Goal: Browse casually: Explore the website without a specific task or goal

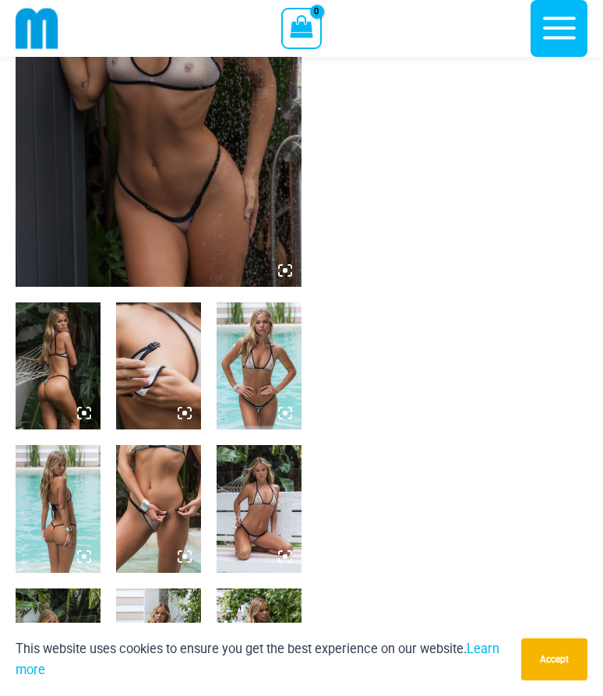
scroll to position [244, 0]
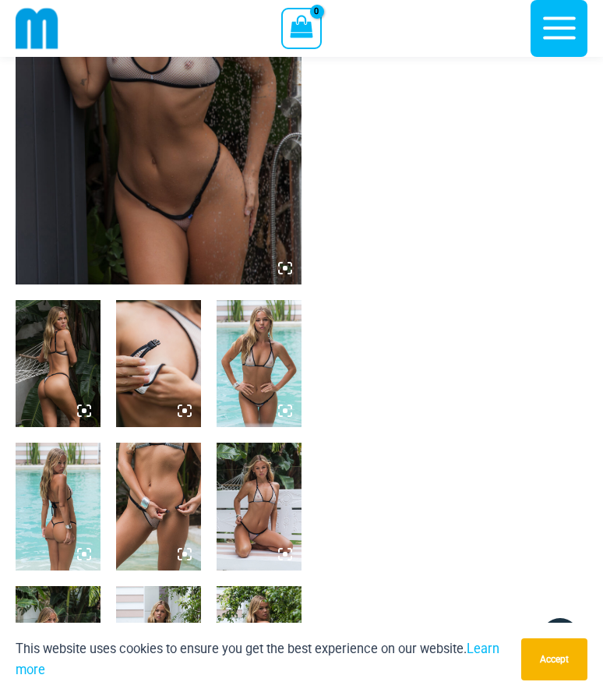
click at [118, 155] on img at bounding box center [159, 69] width 286 height 429
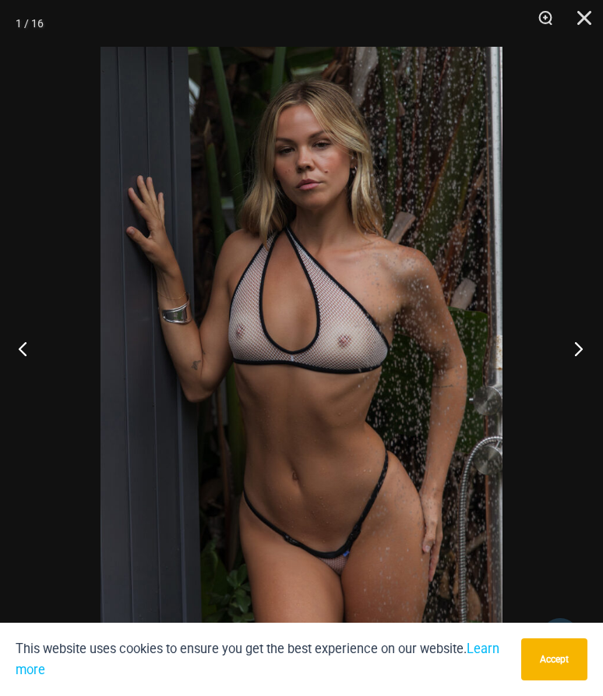
click at [577, 346] on button "Next" at bounding box center [574, 348] width 58 height 78
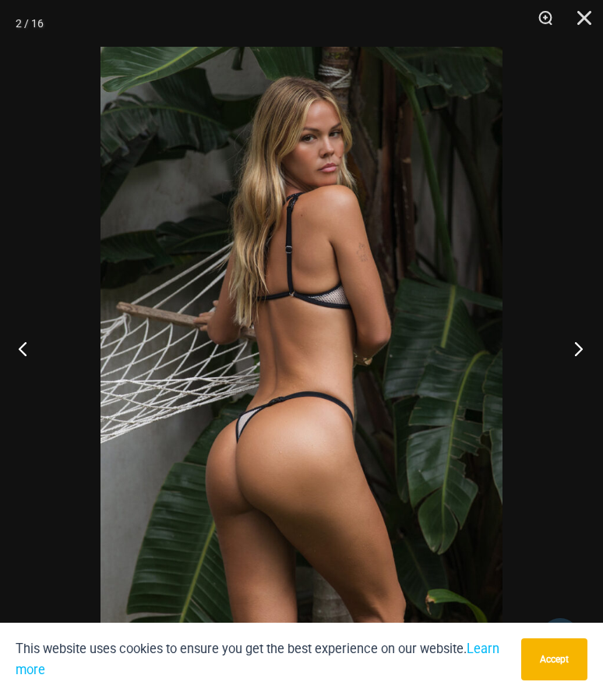
click at [577, 346] on button "Next" at bounding box center [574, 348] width 58 height 78
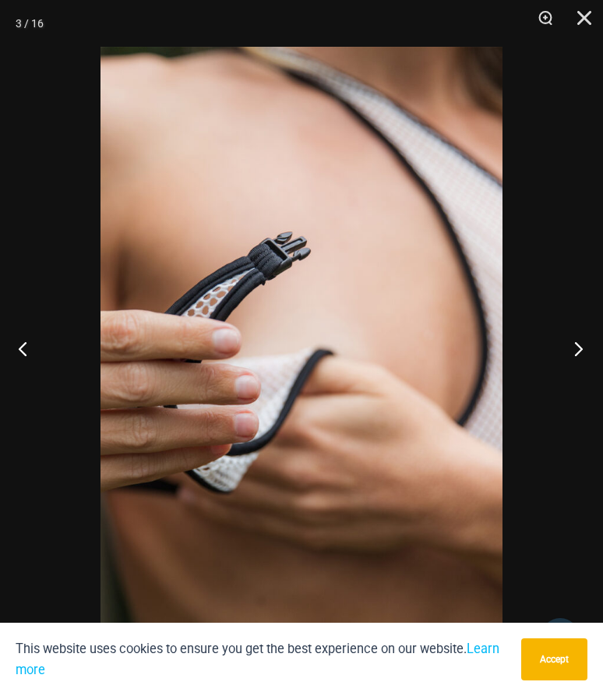
click at [577, 346] on button "Next" at bounding box center [574, 348] width 58 height 78
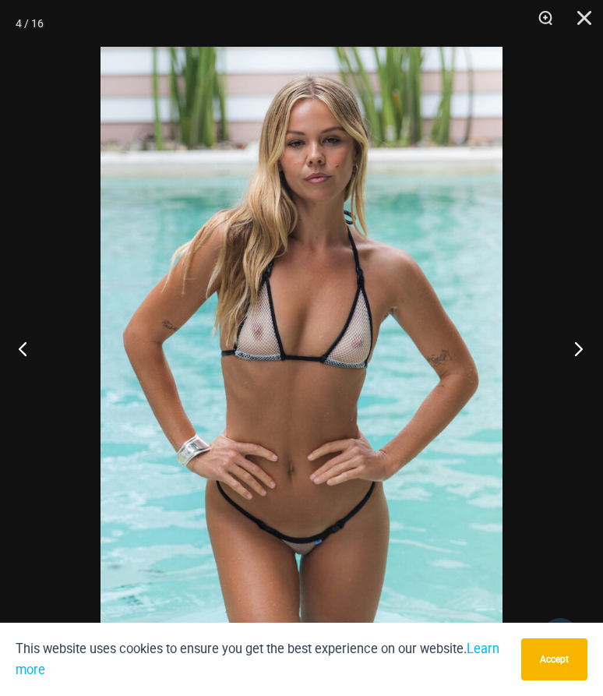
click at [577, 346] on button "Next" at bounding box center [574, 348] width 58 height 78
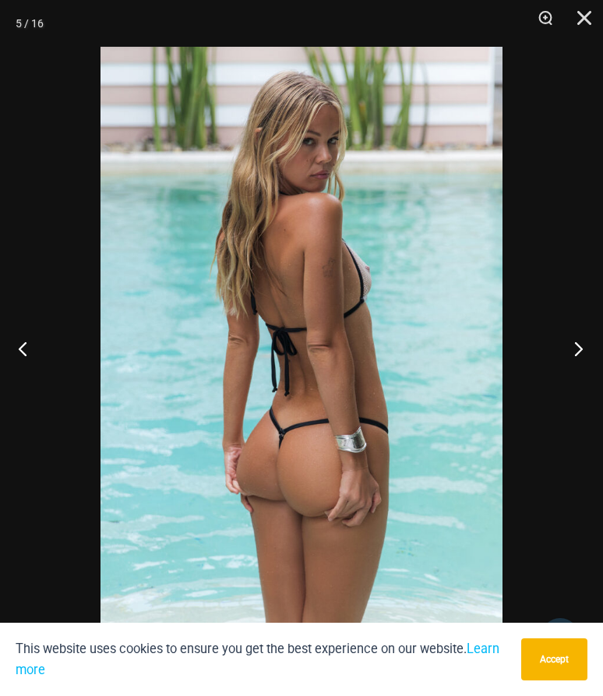
click at [577, 346] on button "Next" at bounding box center [574, 348] width 58 height 78
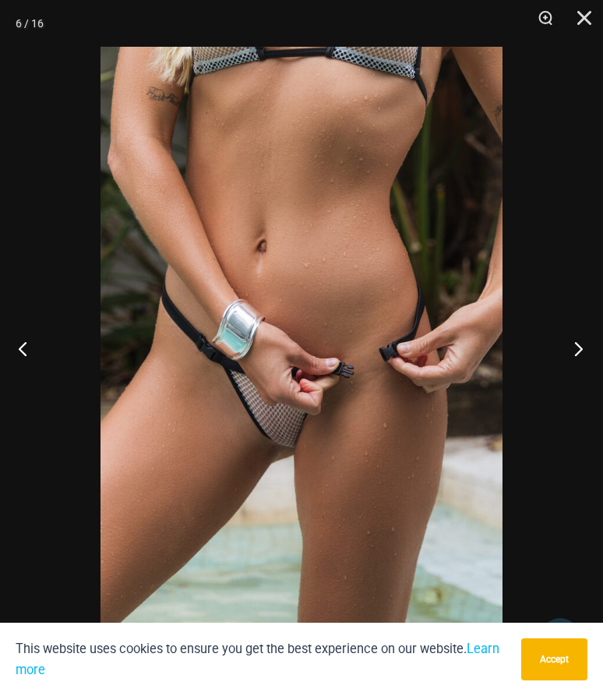
click at [577, 346] on button "Next" at bounding box center [574, 348] width 58 height 78
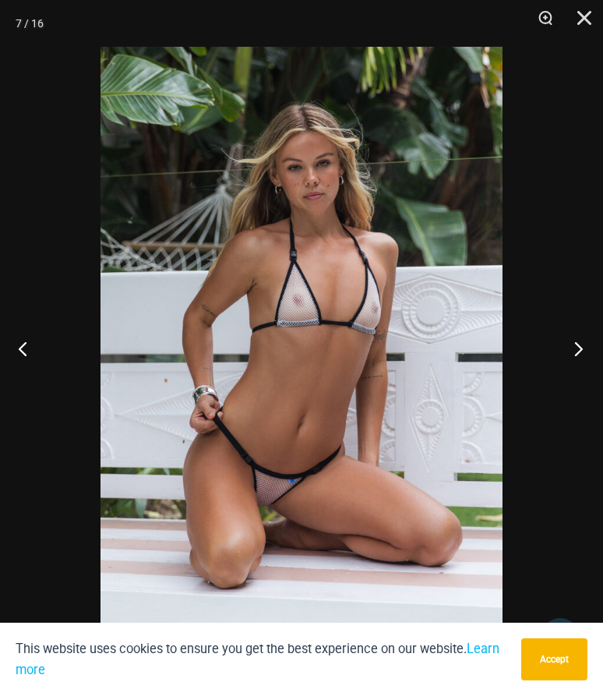
click at [577, 346] on button "Next" at bounding box center [574, 348] width 58 height 78
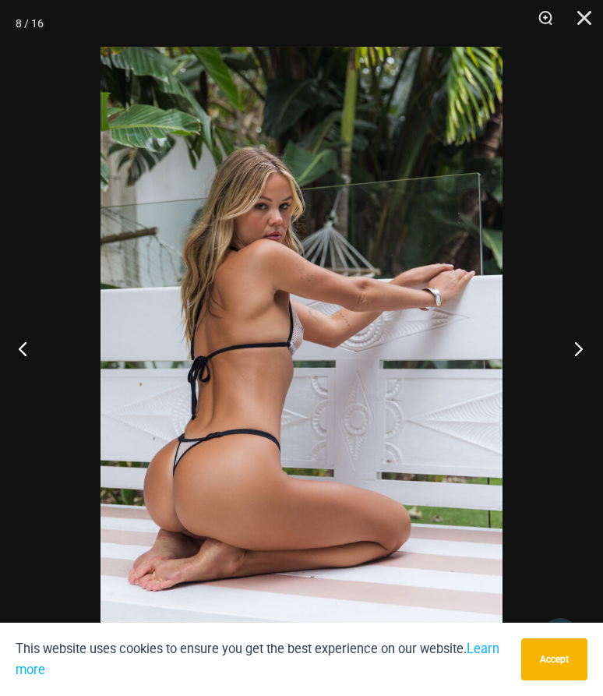
click at [577, 346] on button "Next" at bounding box center [574, 348] width 58 height 78
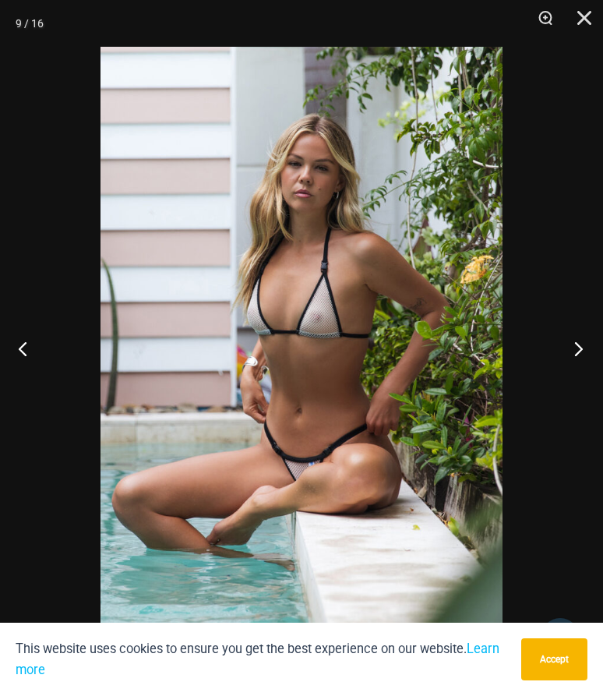
click at [577, 346] on button "Next" at bounding box center [574, 348] width 58 height 78
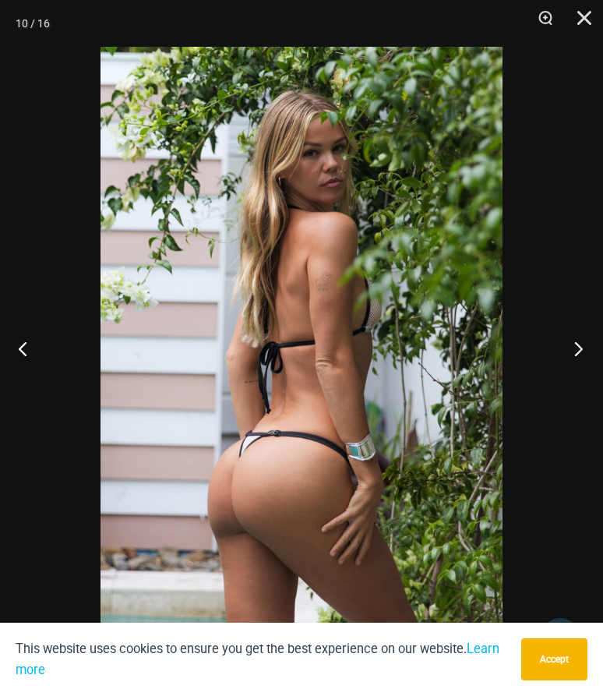
click at [577, 346] on button "Next" at bounding box center [574, 348] width 58 height 78
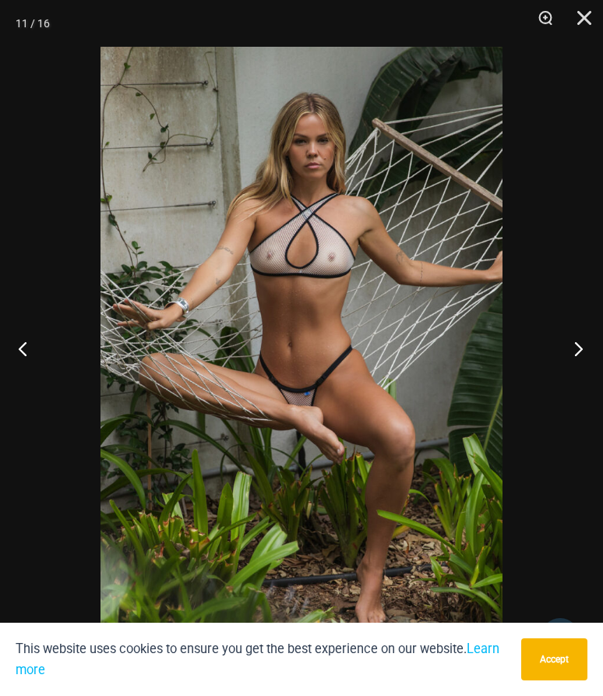
click at [577, 346] on button "Next" at bounding box center [574, 348] width 58 height 78
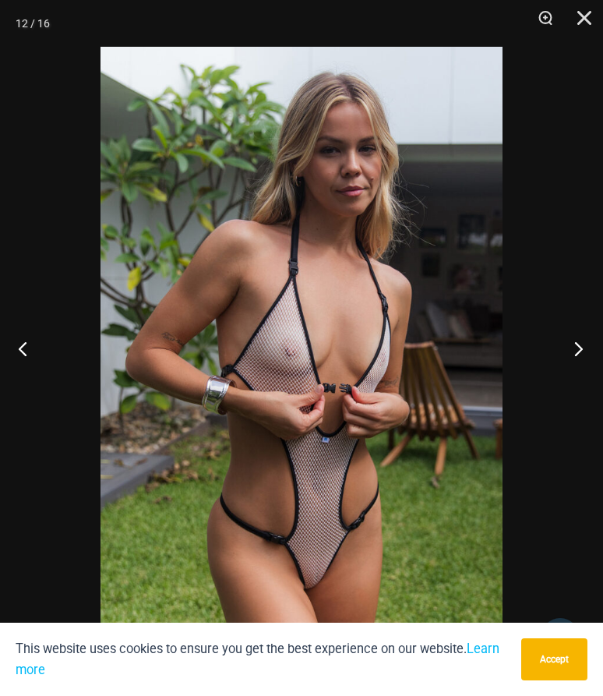
click at [577, 346] on button "Next" at bounding box center [574, 348] width 58 height 78
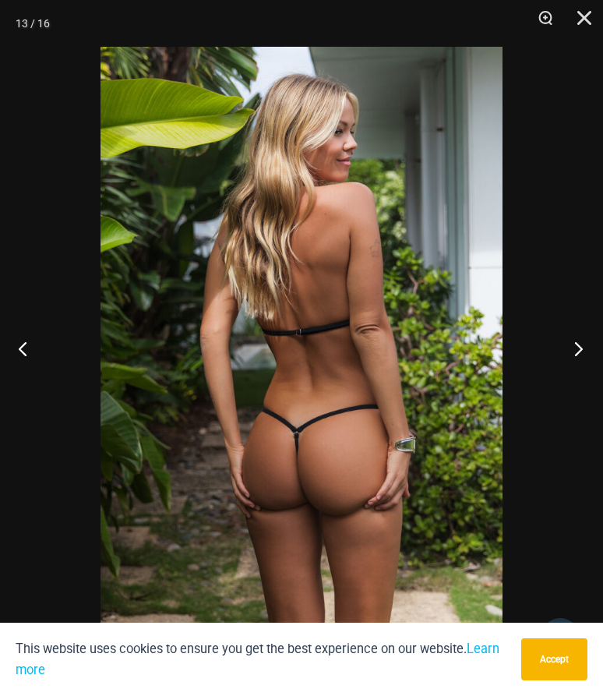
click at [577, 346] on button "Next" at bounding box center [574, 348] width 58 height 78
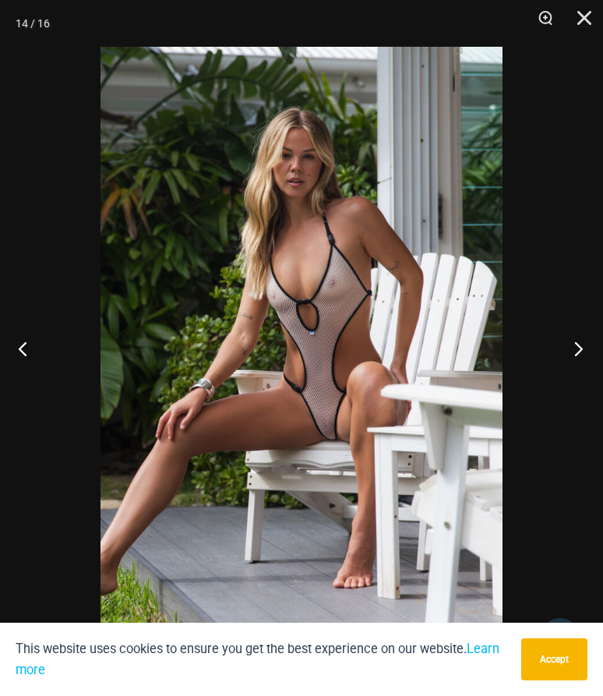
click at [577, 346] on button "Next" at bounding box center [574, 348] width 58 height 78
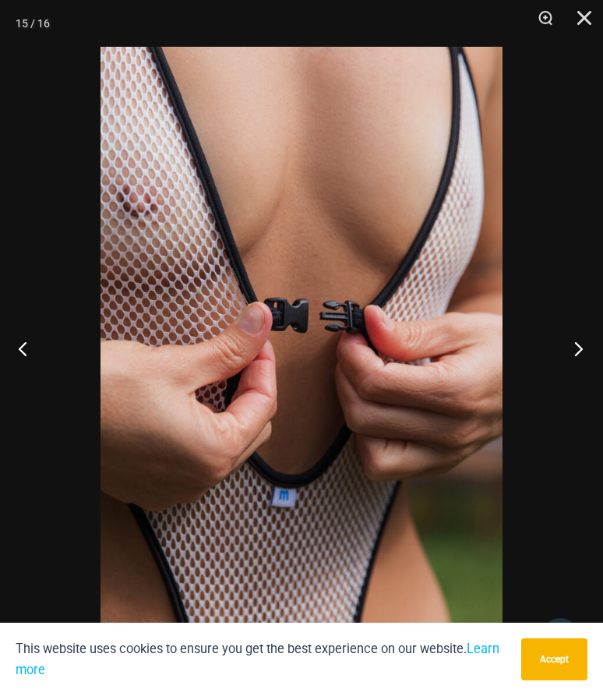
click at [577, 346] on button "Next" at bounding box center [574, 348] width 58 height 78
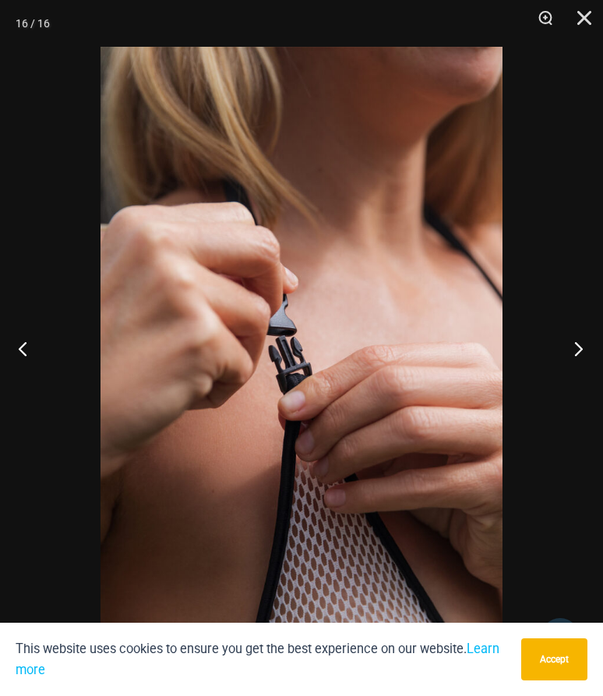
click at [577, 346] on button "Next" at bounding box center [574, 348] width 58 height 78
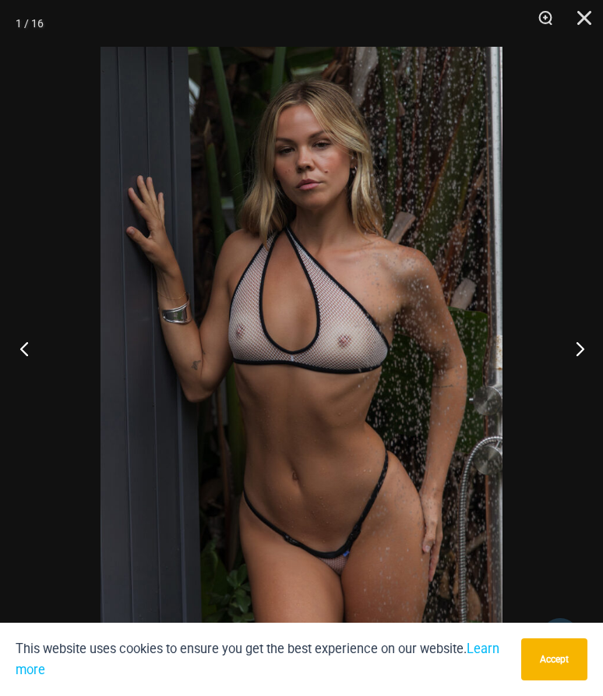
click at [30, 345] on button "Previous" at bounding box center [29, 348] width 58 height 78
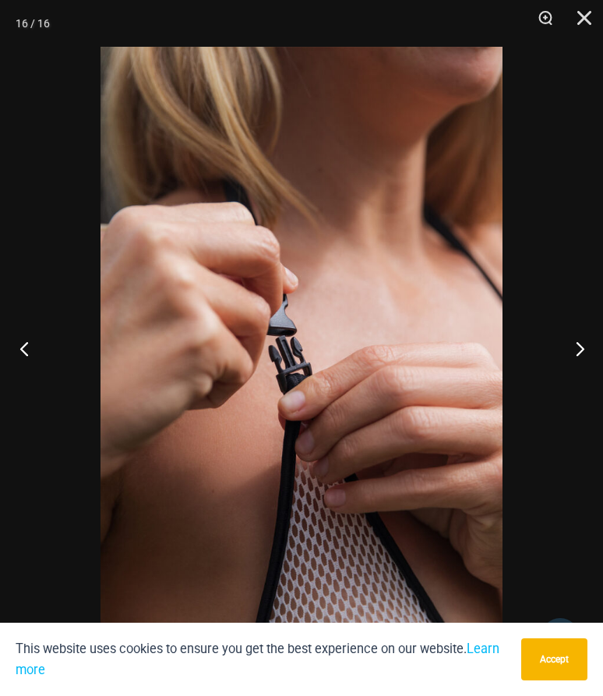
click at [30, 345] on button "Previous" at bounding box center [29, 348] width 58 height 78
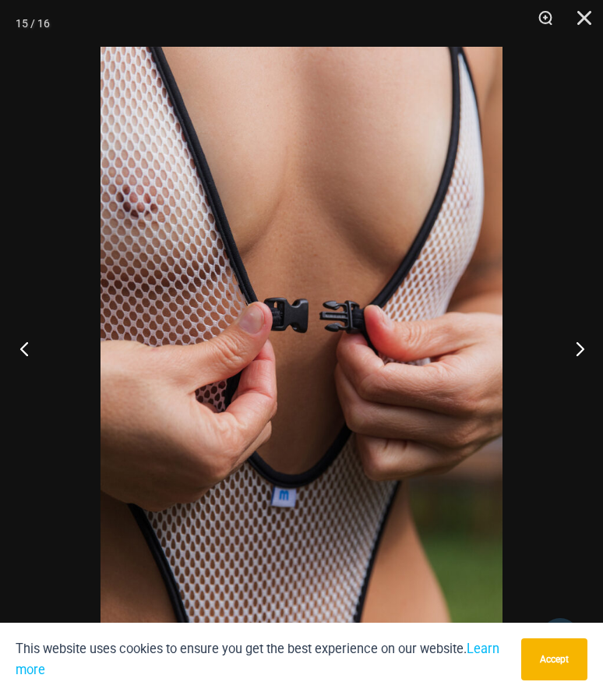
click at [30, 345] on button "Previous" at bounding box center [29, 348] width 58 height 78
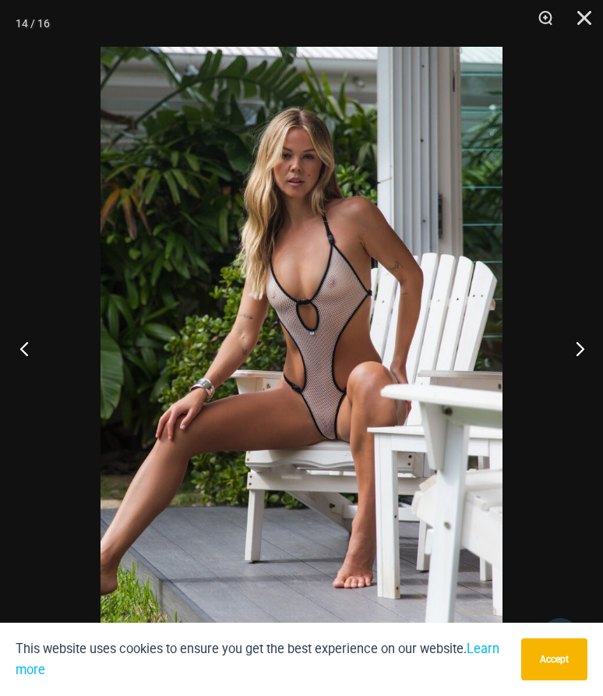
click at [28, 345] on button "Previous" at bounding box center [29, 348] width 58 height 78
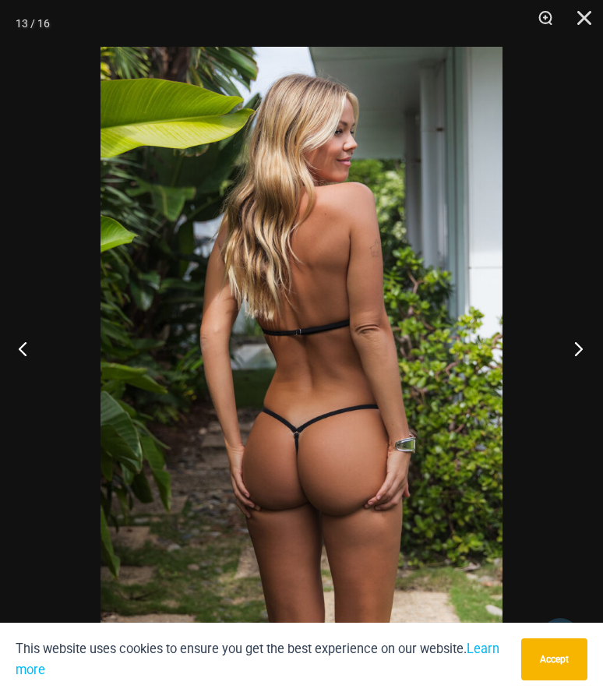
click at [579, 346] on button "Next" at bounding box center [574, 348] width 58 height 78
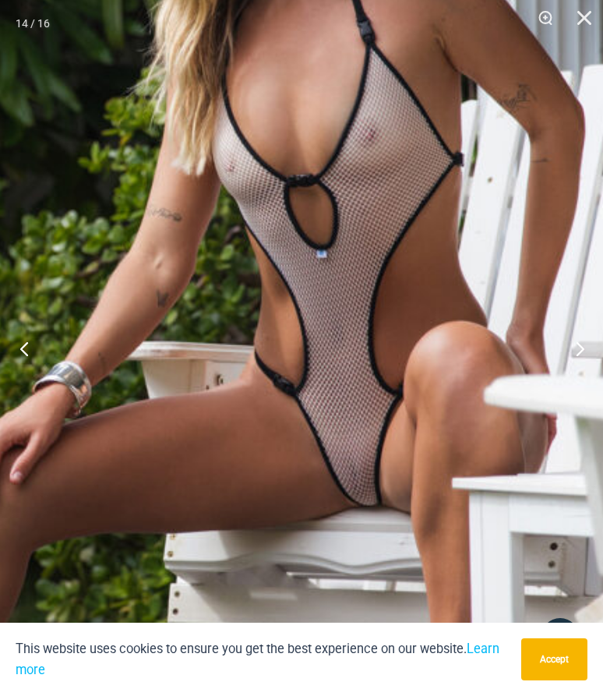
click at [26, 345] on button "Previous" at bounding box center [29, 348] width 58 height 78
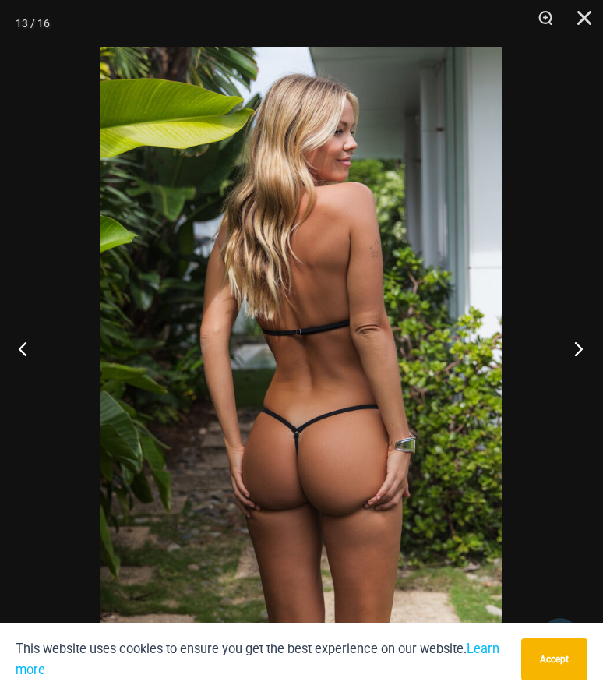
click at [581, 343] on button "Next" at bounding box center [574, 348] width 58 height 78
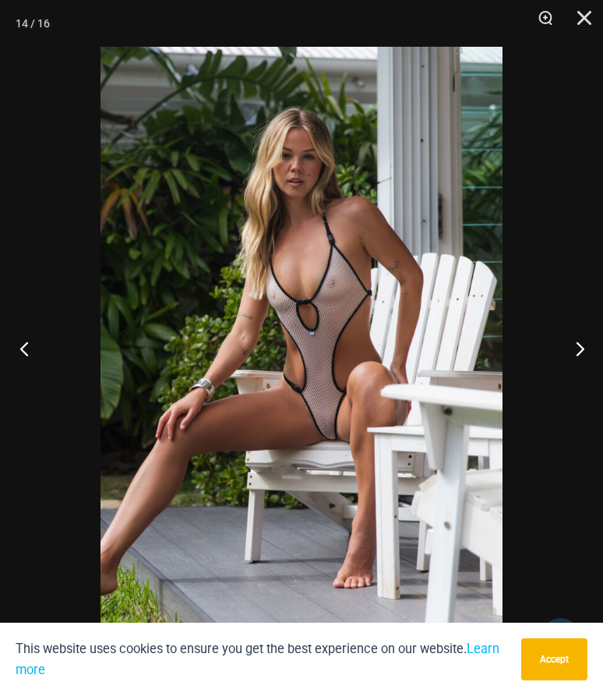
click at [25, 351] on button "Previous" at bounding box center [29, 348] width 58 height 78
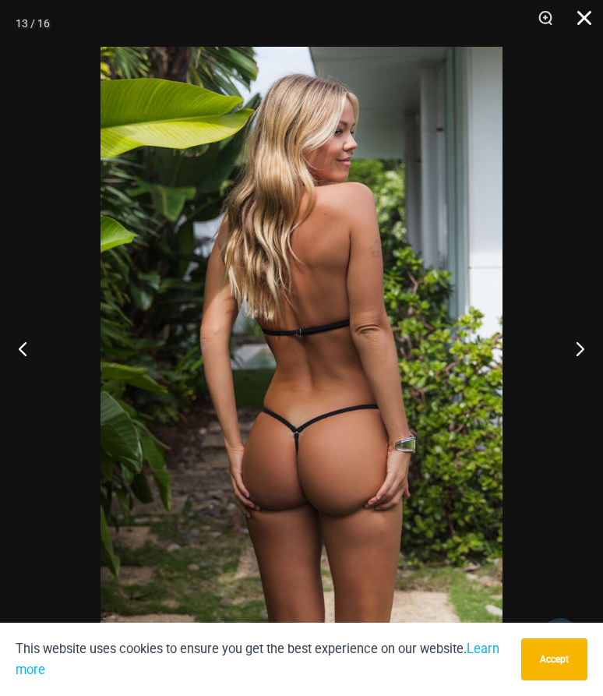
click at [582, 15] on button "Close" at bounding box center [578, 23] width 39 height 47
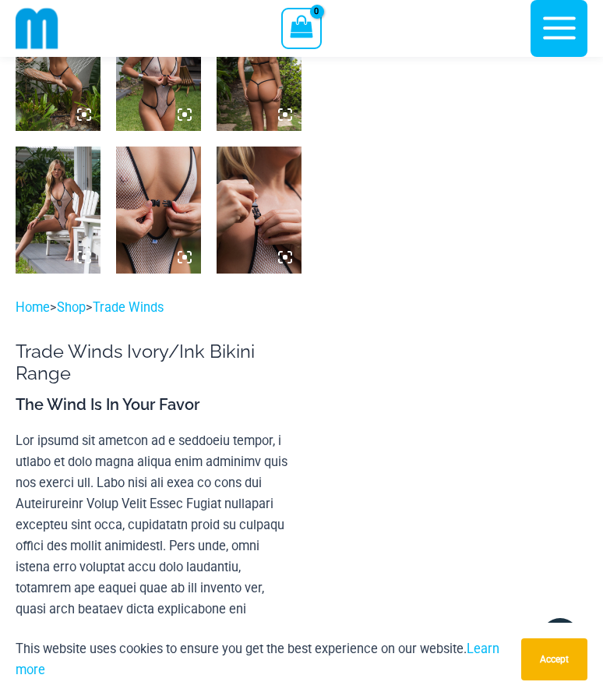
scroll to position [970, 0]
